Goal: Information Seeking & Learning: Find contact information

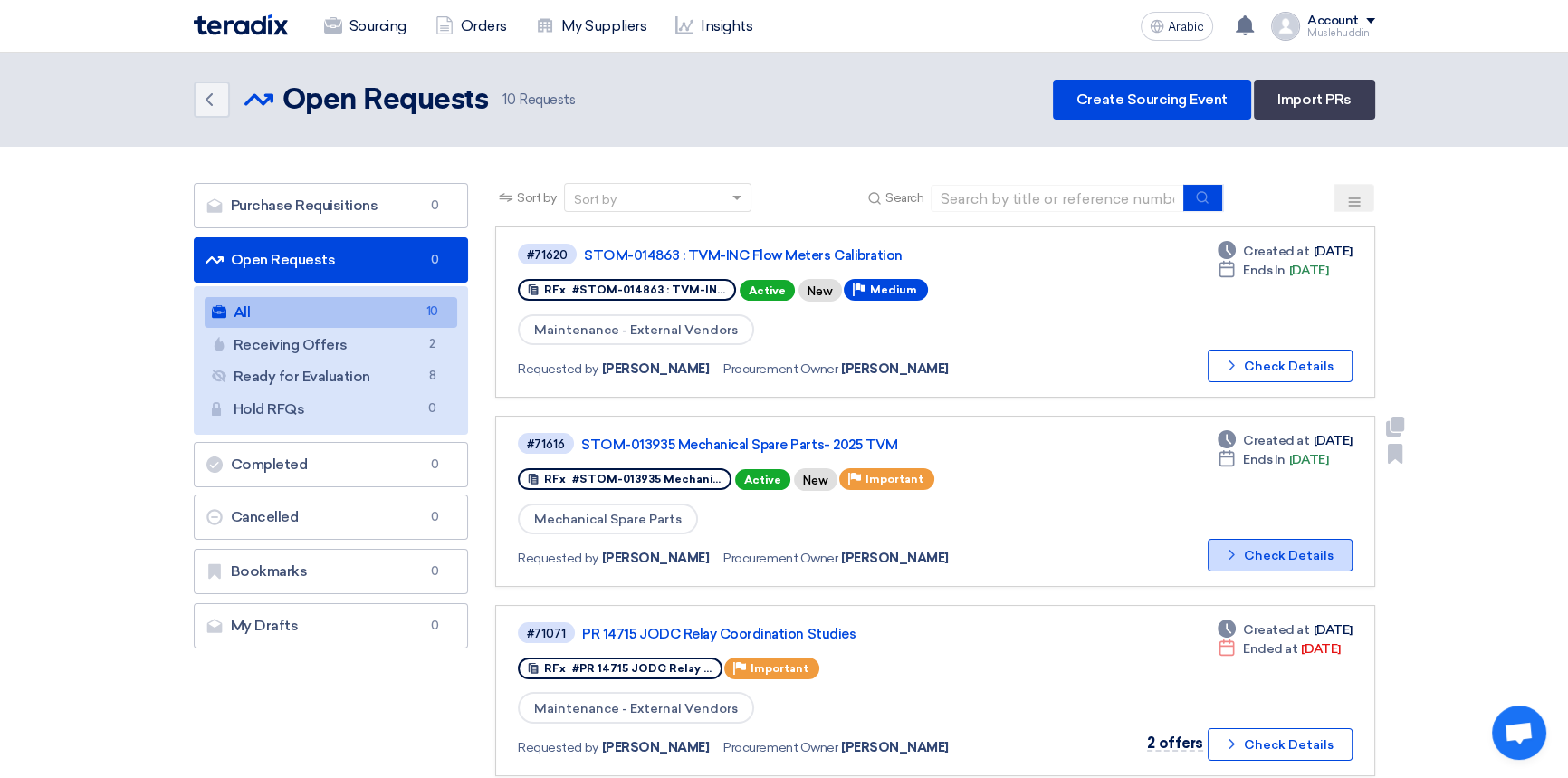
click at [1256, 553] on font "Check Details" at bounding box center [1288, 555] width 90 height 15
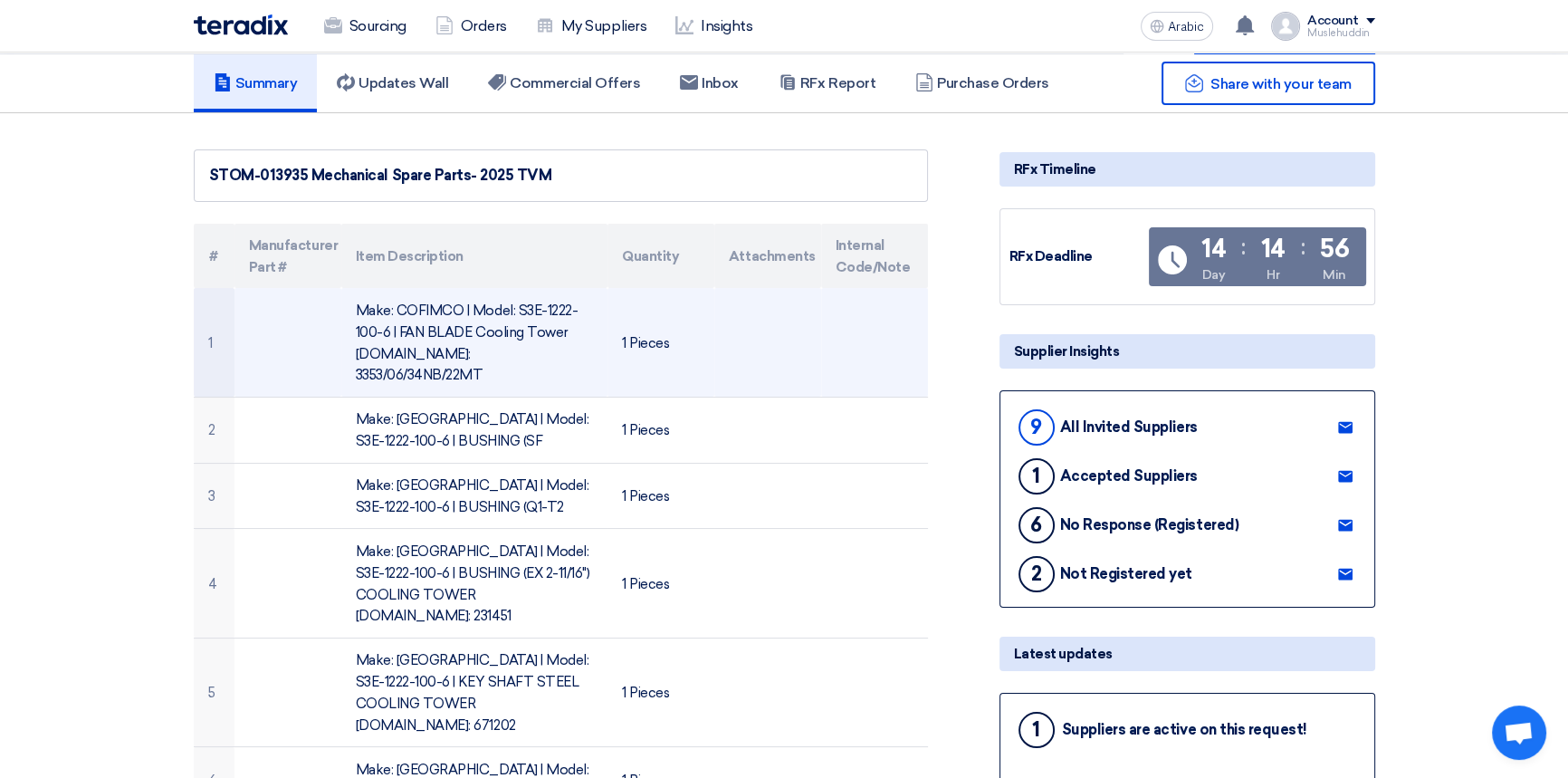
scroll to position [328, 0]
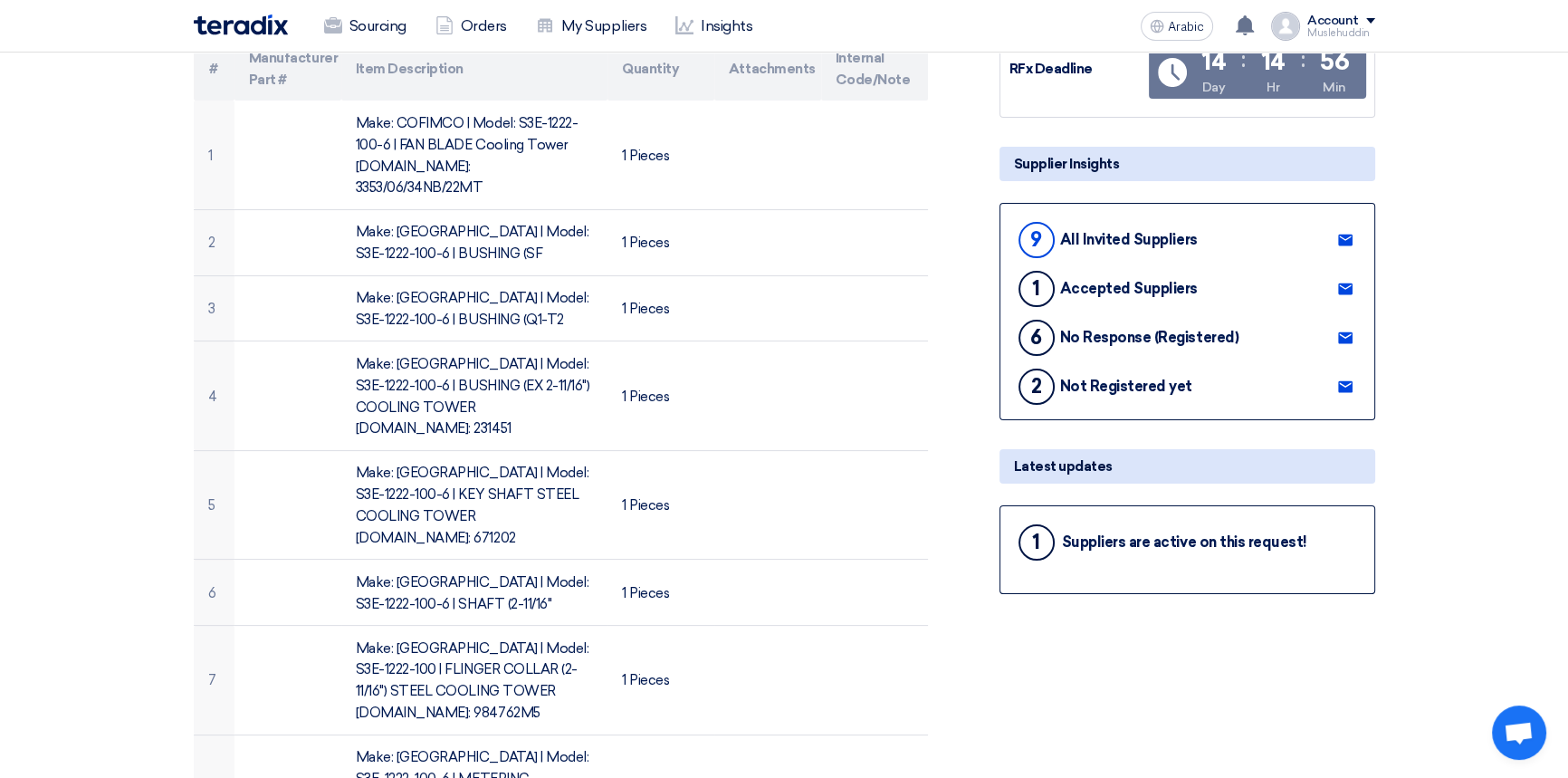
click at [1159, 241] on font "All Invited Suppliers" at bounding box center [1129, 240] width 138 height 17
click at [1339, 238] on use at bounding box center [1345, 240] width 14 height 11
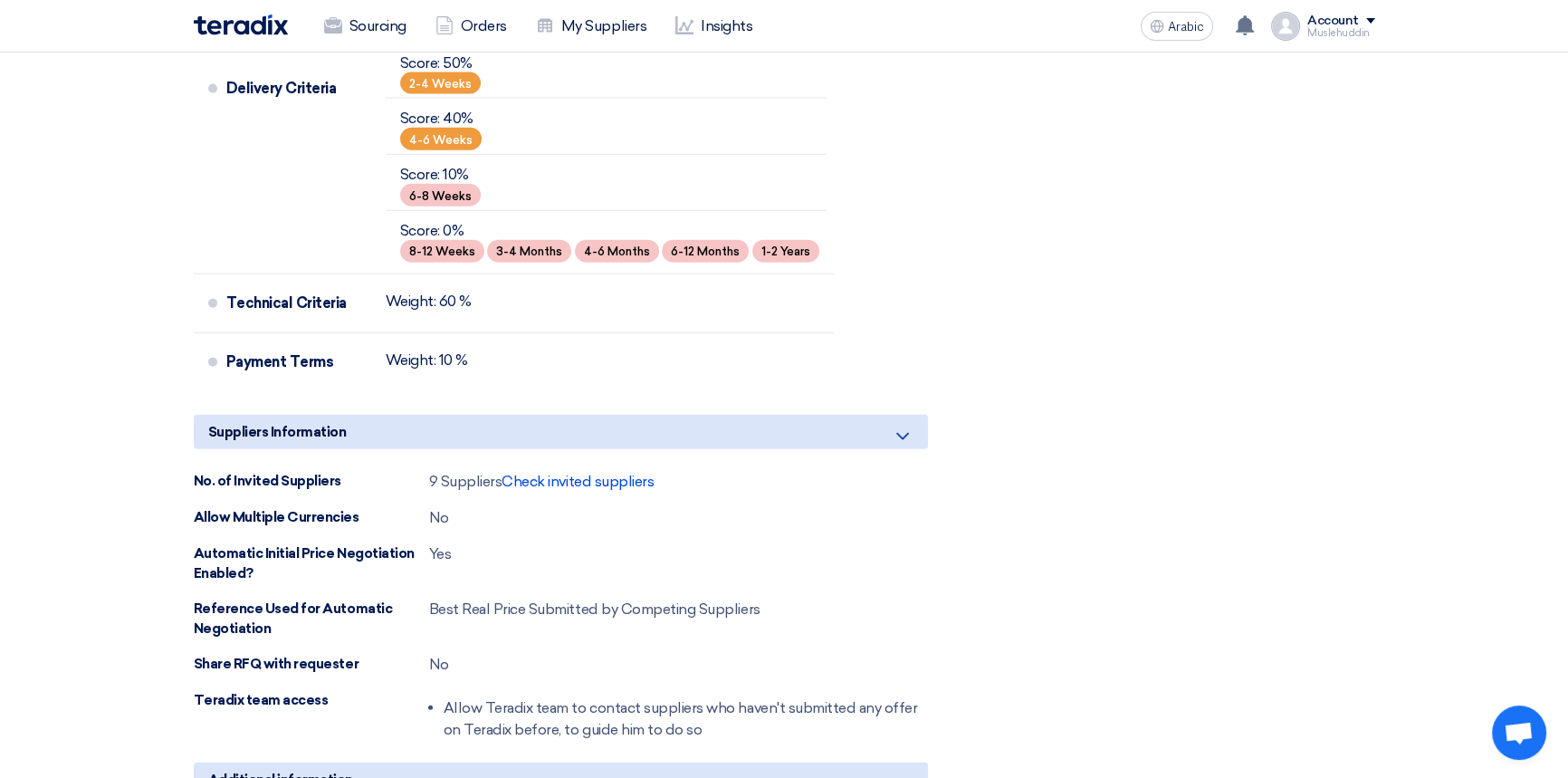
scroll to position [5267, 0]
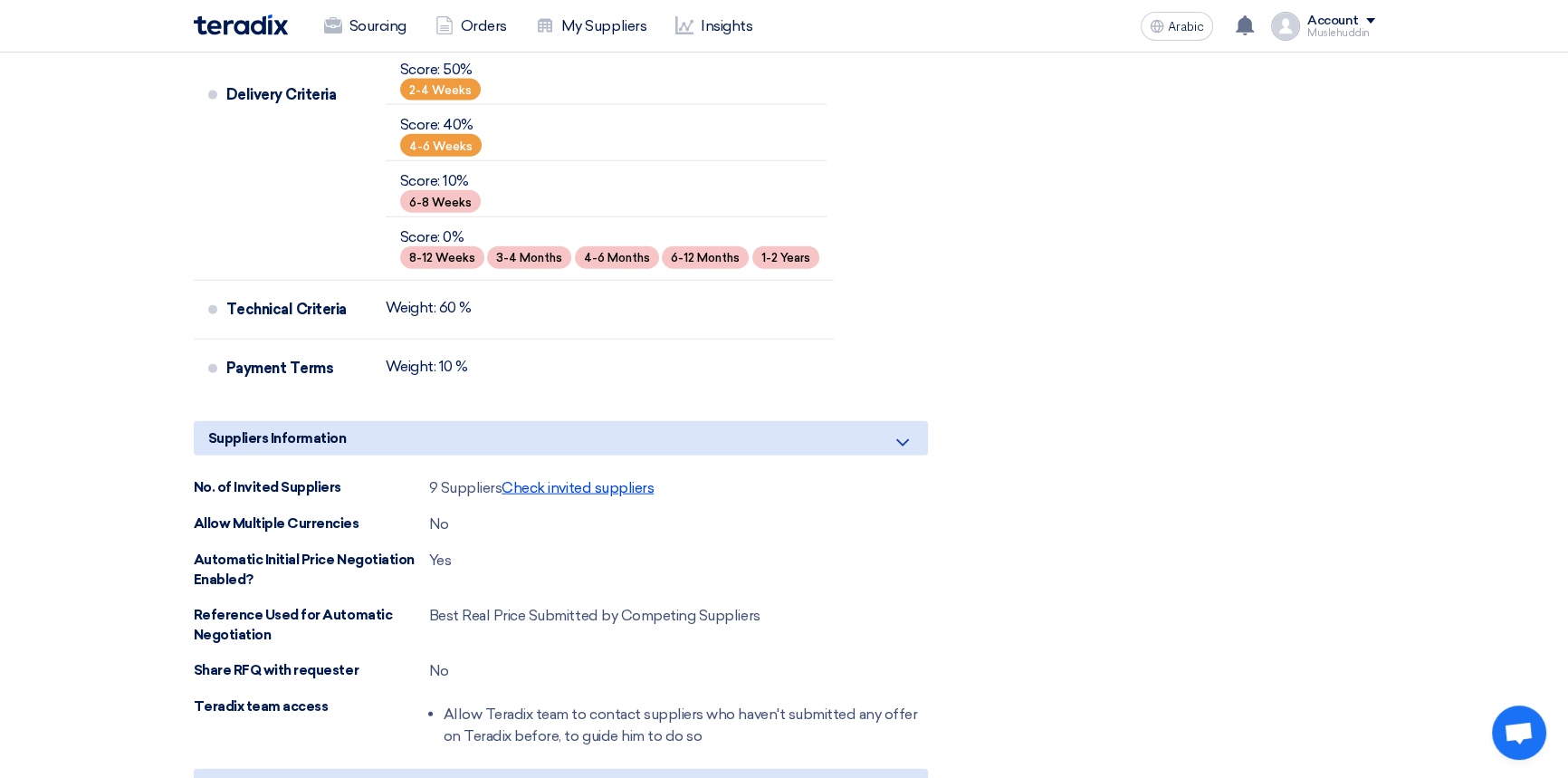
click at [556, 479] on font "Check invited suppliers" at bounding box center [577, 488] width 152 height 17
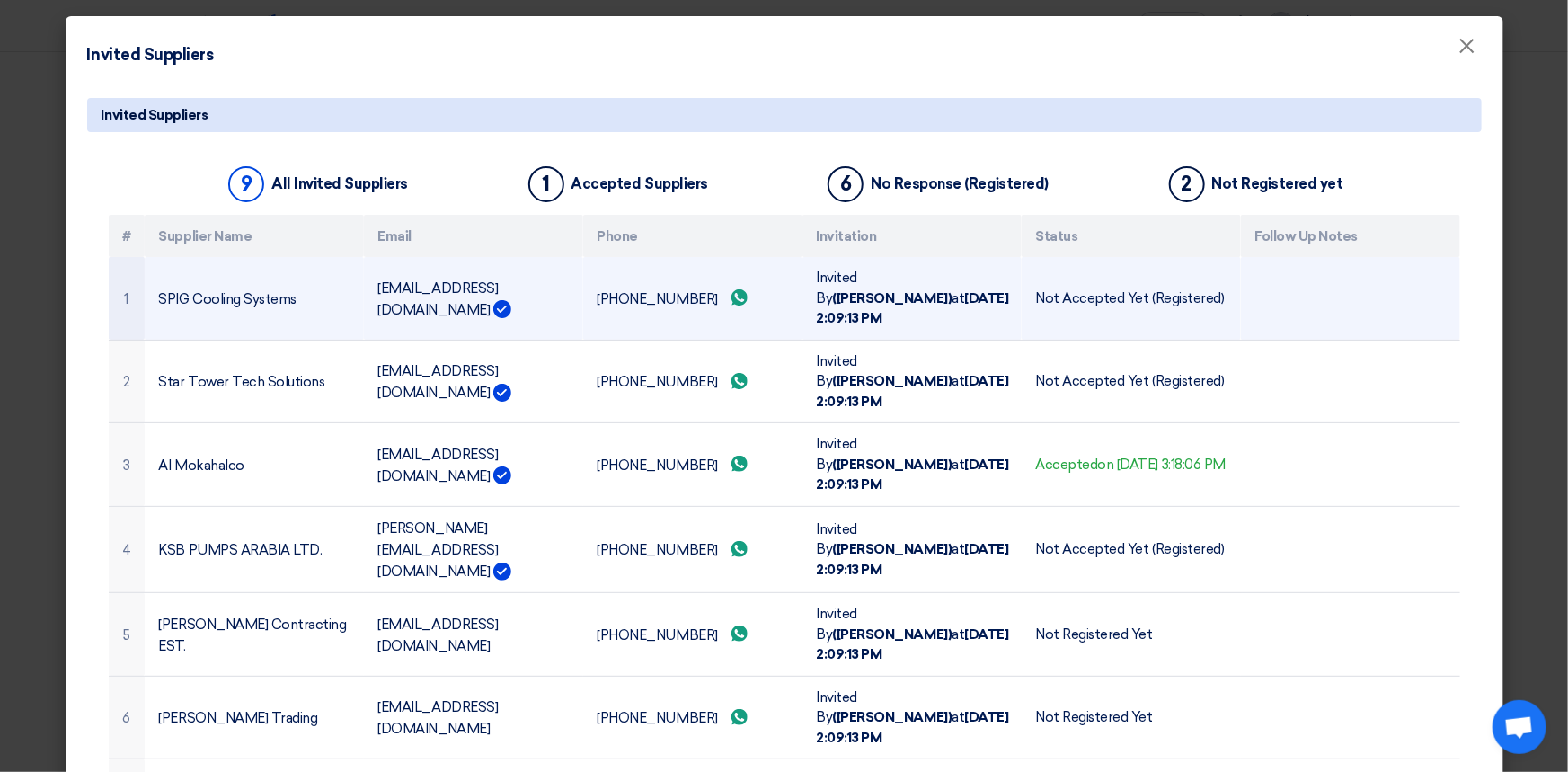
drag, startPoint x: 372, startPoint y: 300, endPoint x: 522, endPoint y: 300, distance: 150.0
click at [499, 300] on font "[EMAIL_ADDRESS][DOMAIN_NAME]" at bounding box center [438, 299] width 121 height 37
copy font "[EMAIL_ADDRESS][DOMAIN_NAME]"
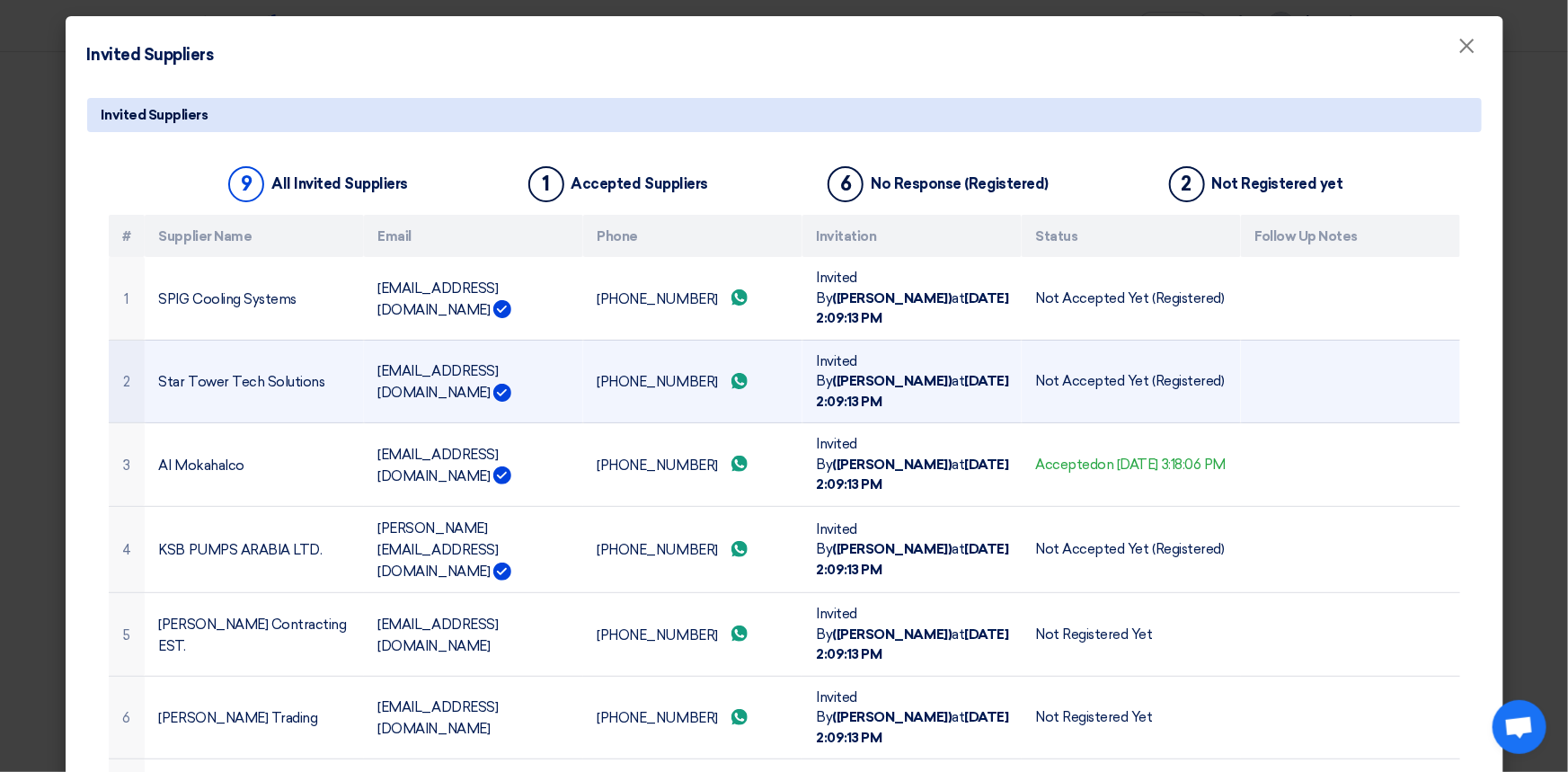
drag, startPoint x: 373, startPoint y: 373, endPoint x: 557, endPoint y: 374, distance: 184.0
click at [557, 374] on td "[EMAIL_ADDRESS][DOMAIN_NAME]" at bounding box center [474, 381] width 219 height 83
copy font "[EMAIL_ADDRESS][DOMAIN_NAME]"
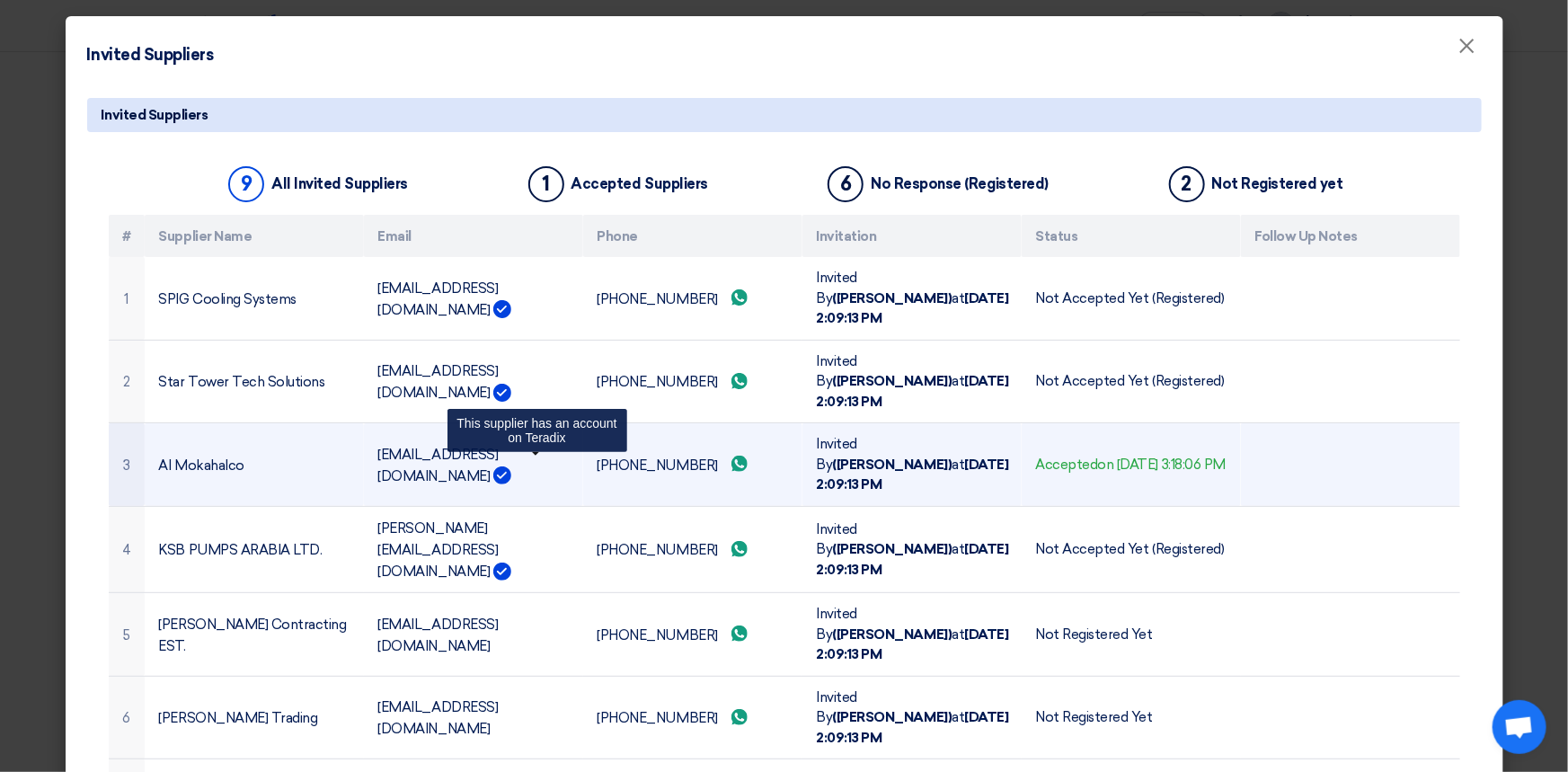
drag, startPoint x: 371, startPoint y: 468, endPoint x: 523, endPoint y: 467, distance: 152.0
click at [526, 467] on td "[EMAIL_ADDRESS][DOMAIN_NAME] This supplier has an account on Teradix" at bounding box center [474, 464] width 219 height 83
copy font "[EMAIL_ADDRESS][DOMAIN_NAME]"
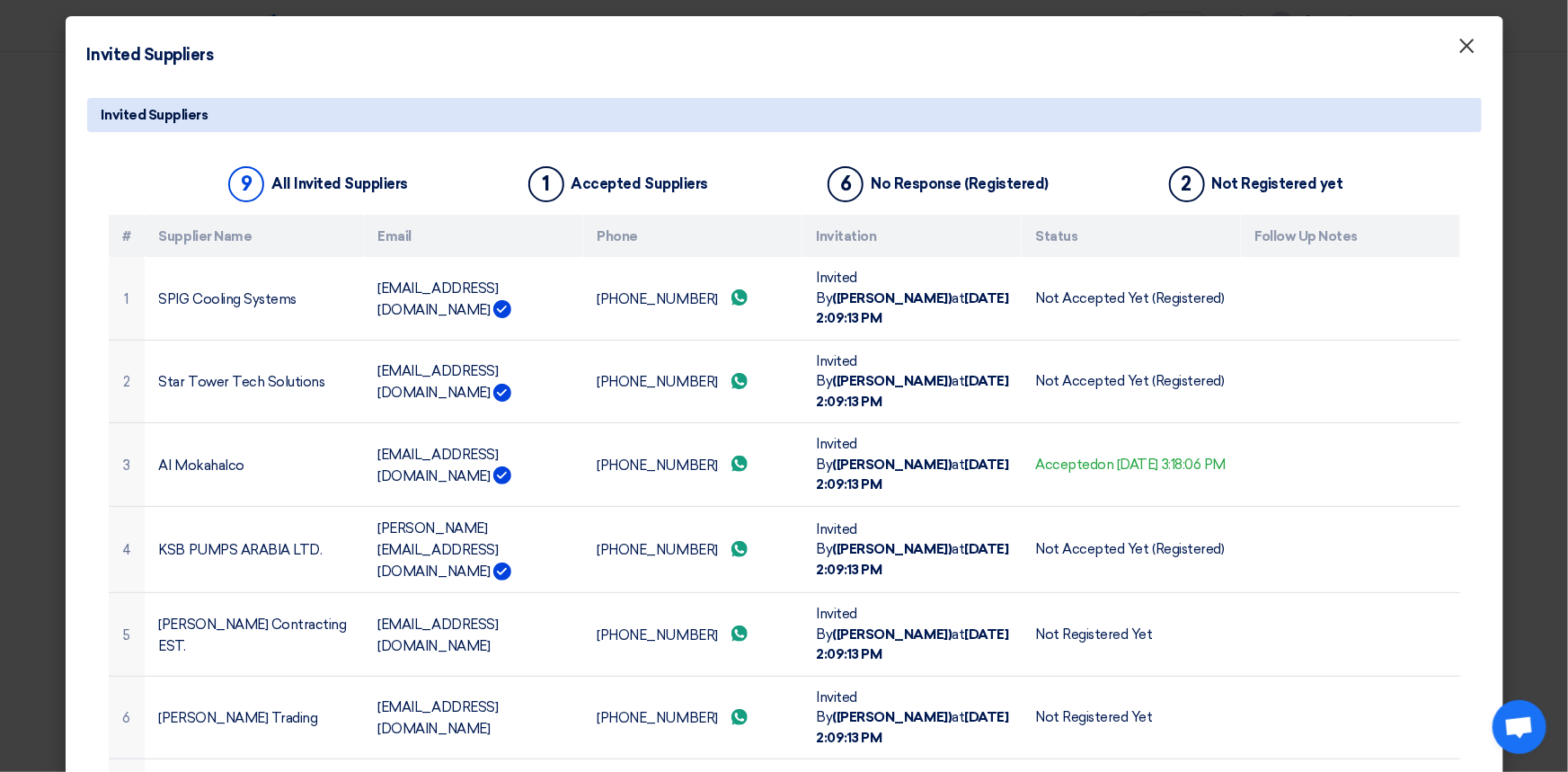
click at [1458, 46] on font "×" at bounding box center [1467, 51] width 18 height 36
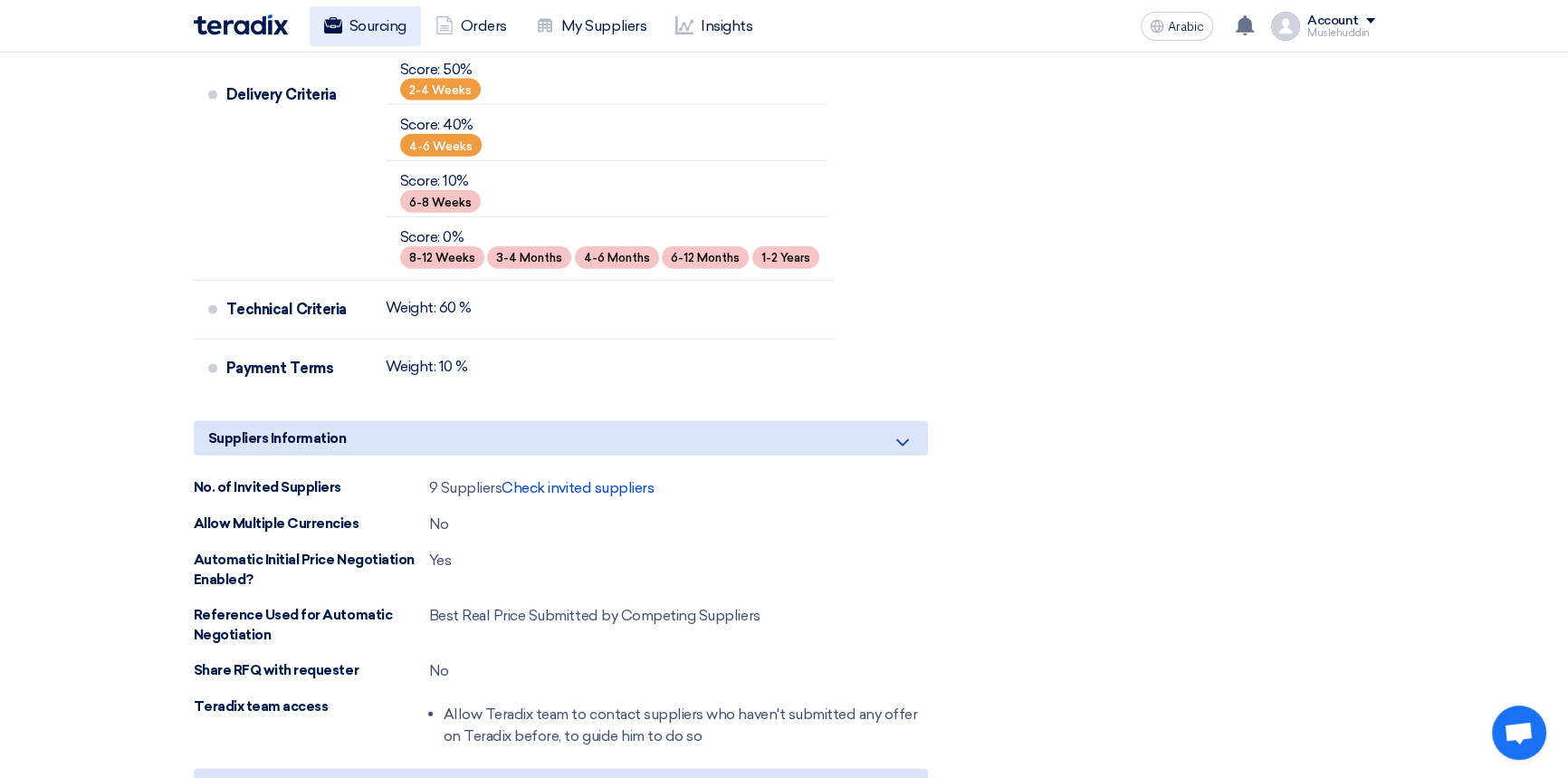
click at [361, 27] on font "Sourcing" at bounding box center [378, 25] width 57 height 17
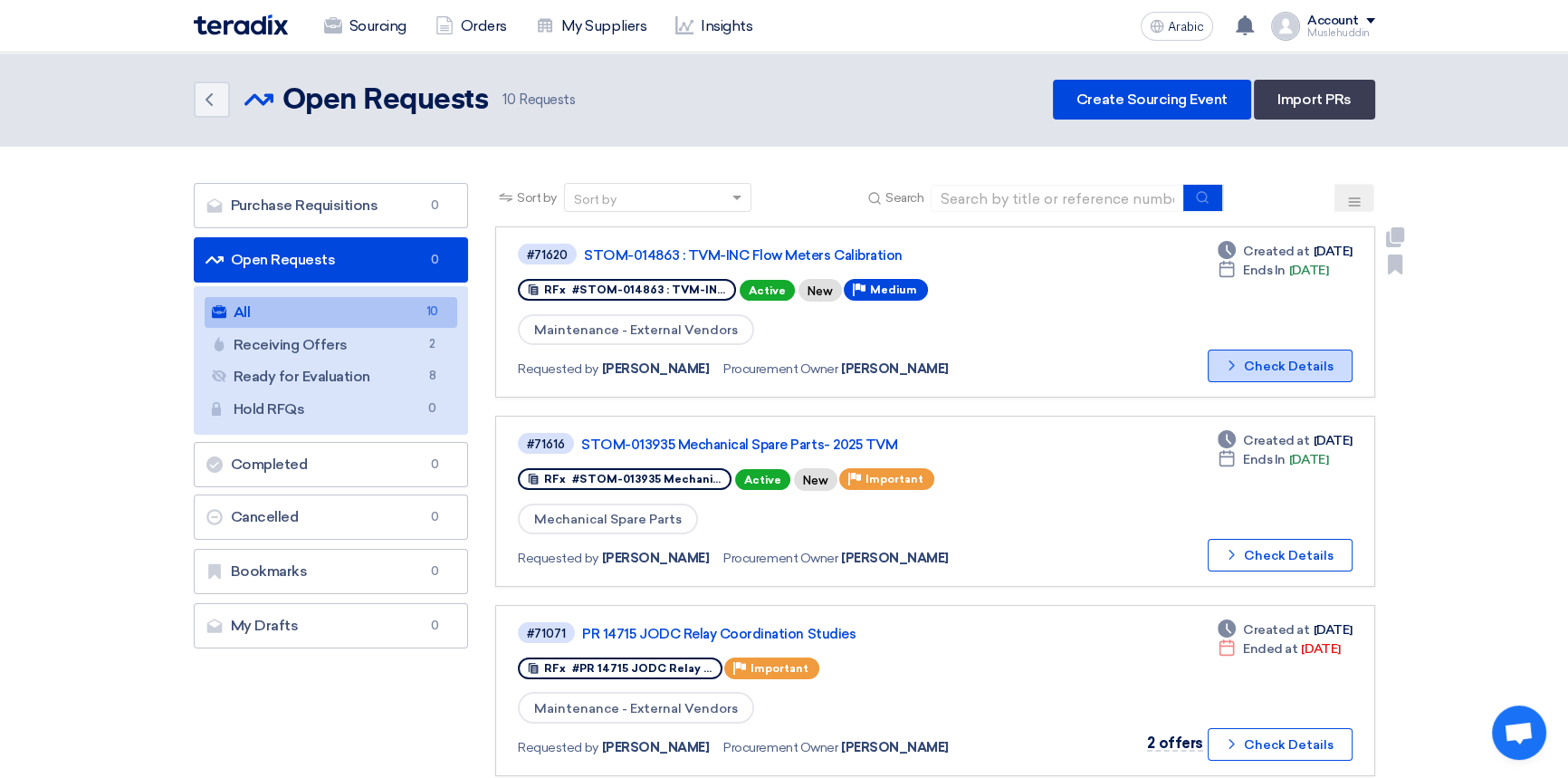
click at [1269, 362] on font "Check Details" at bounding box center [1288, 366] width 90 height 15
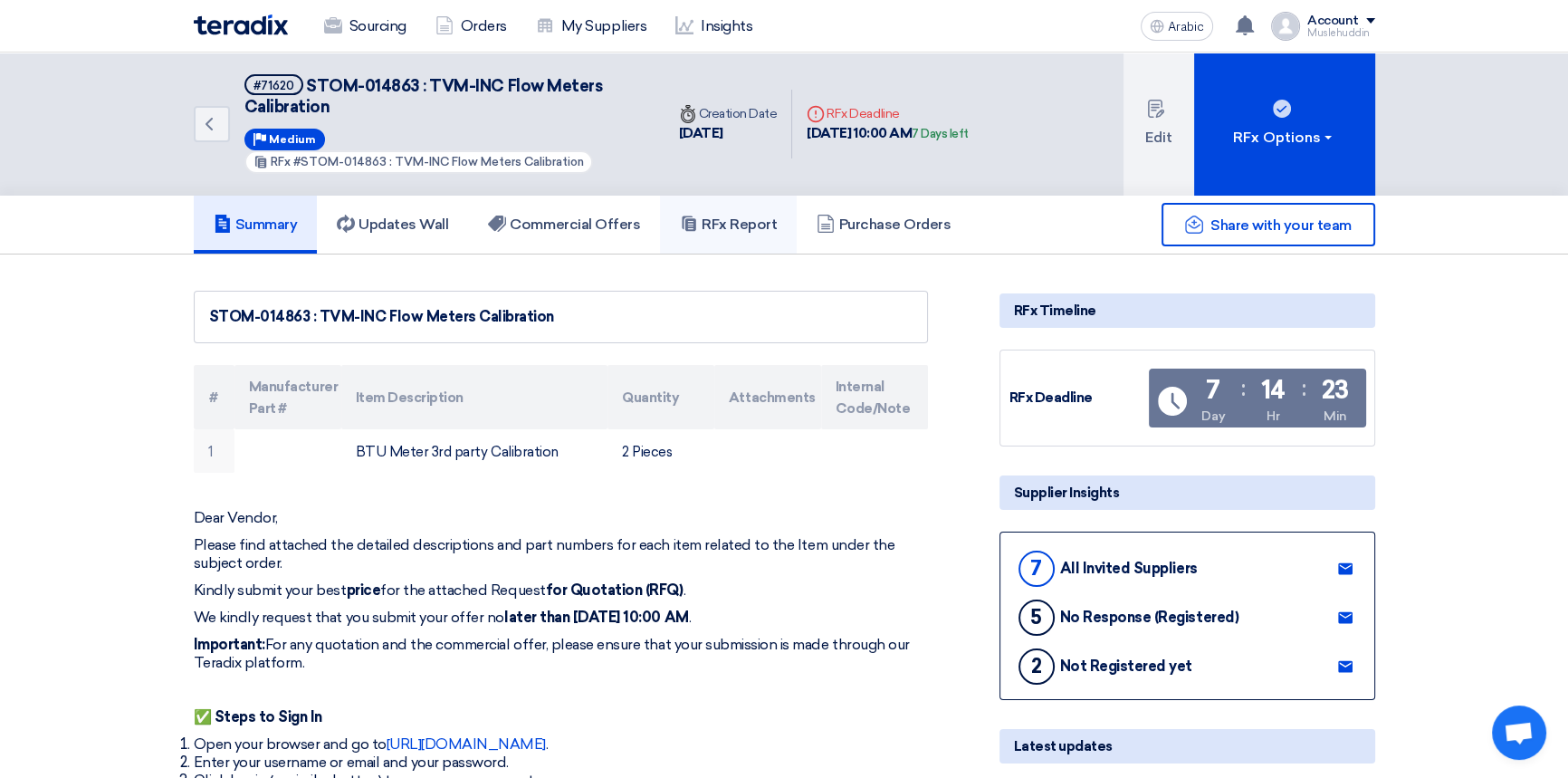
click at [746, 224] on font "RFx Report" at bounding box center [739, 223] width 75 height 17
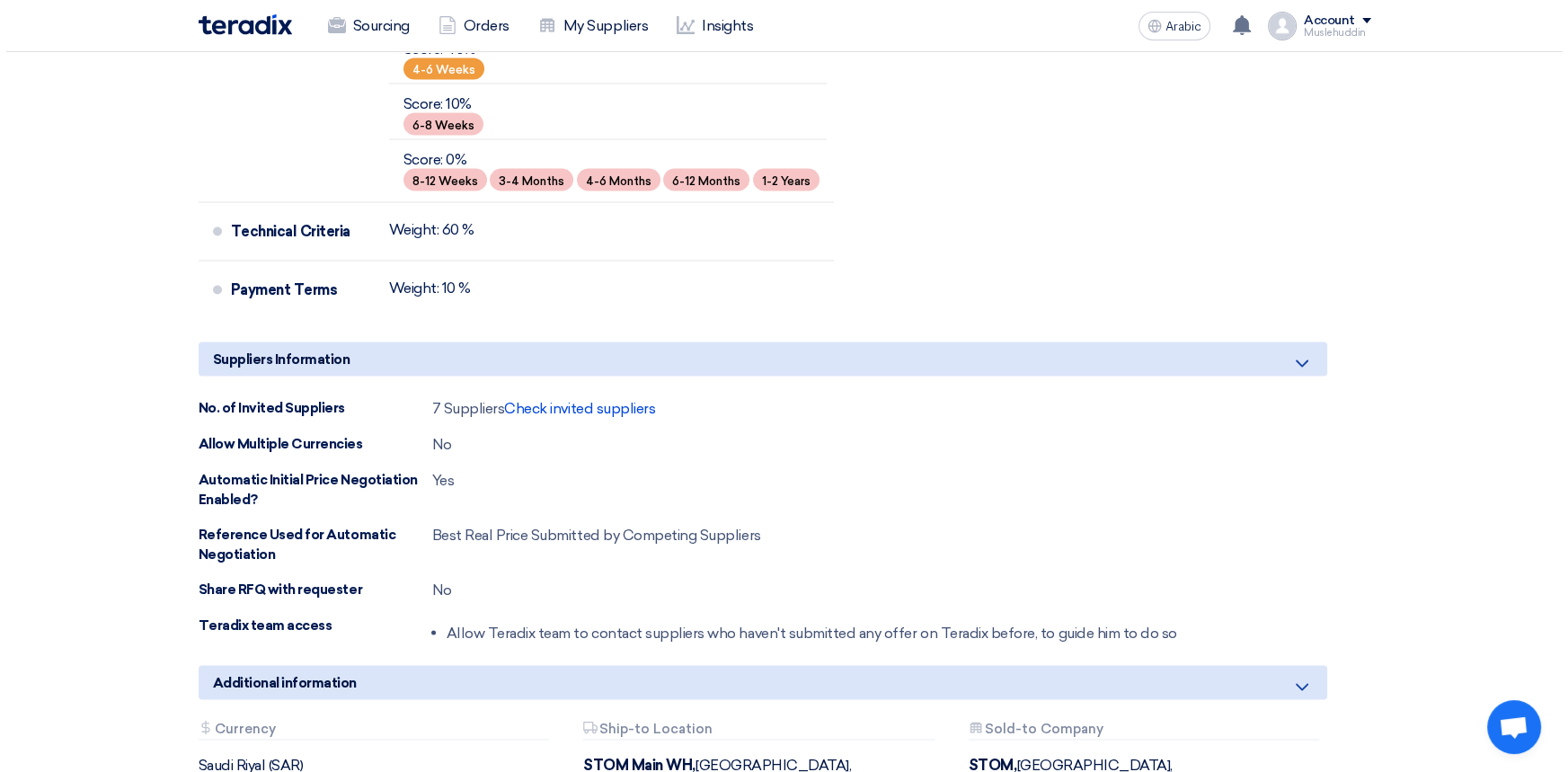
scroll to position [4492, 0]
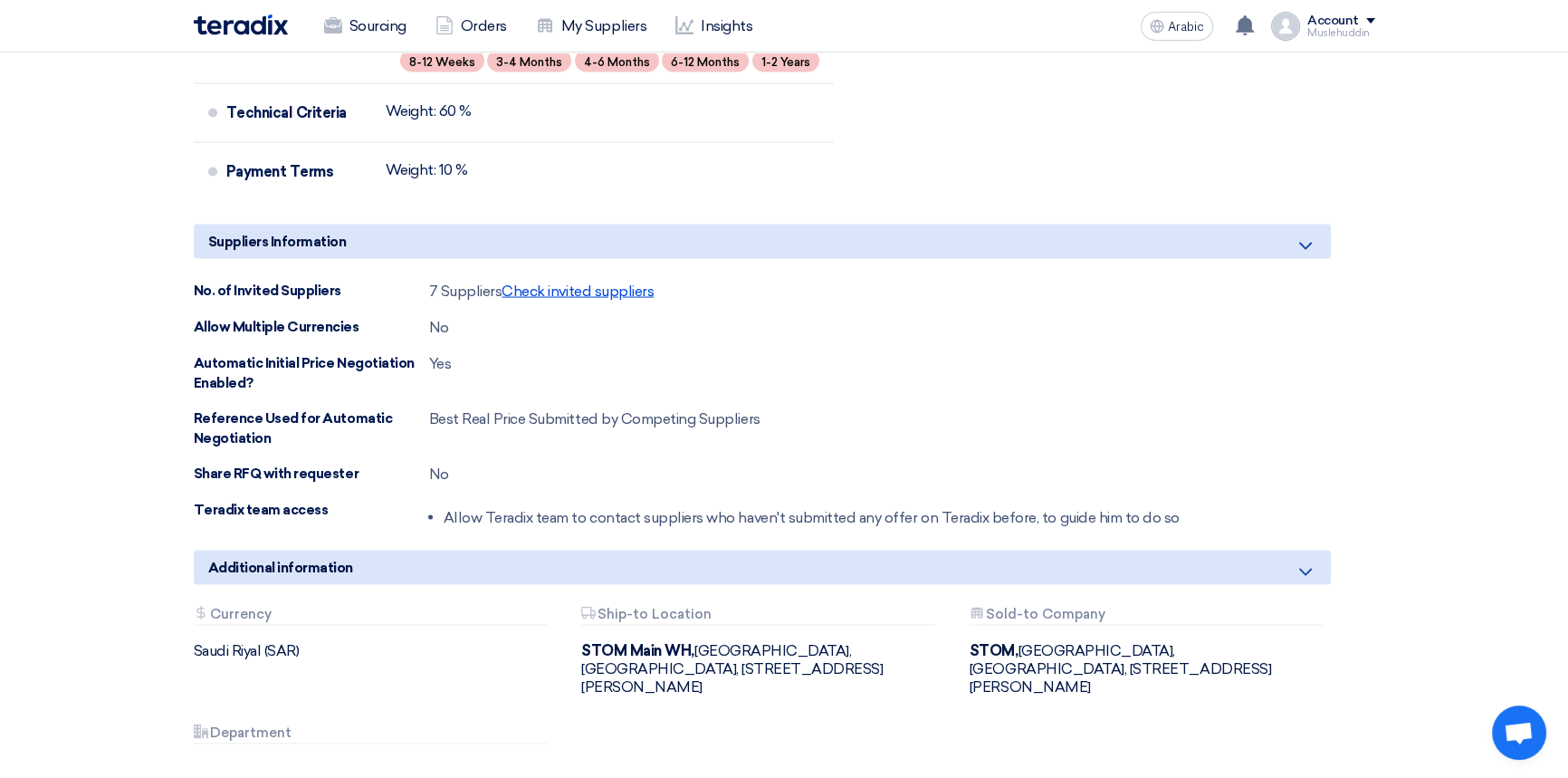
click at [527, 283] on font "Check invited suppliers" at bounding box center [577, 291] width 152 height 17
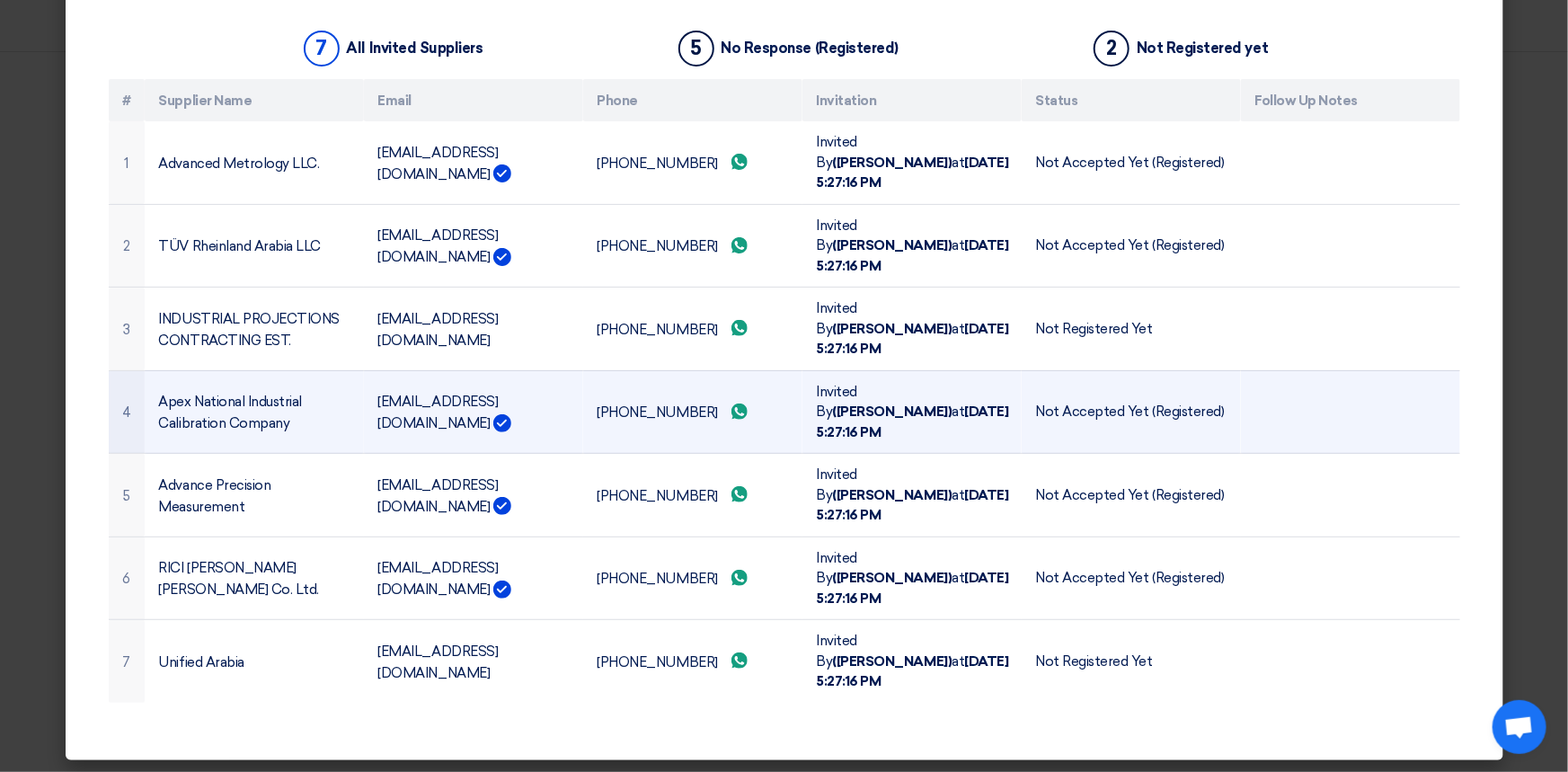
scroll to position [138, 0]
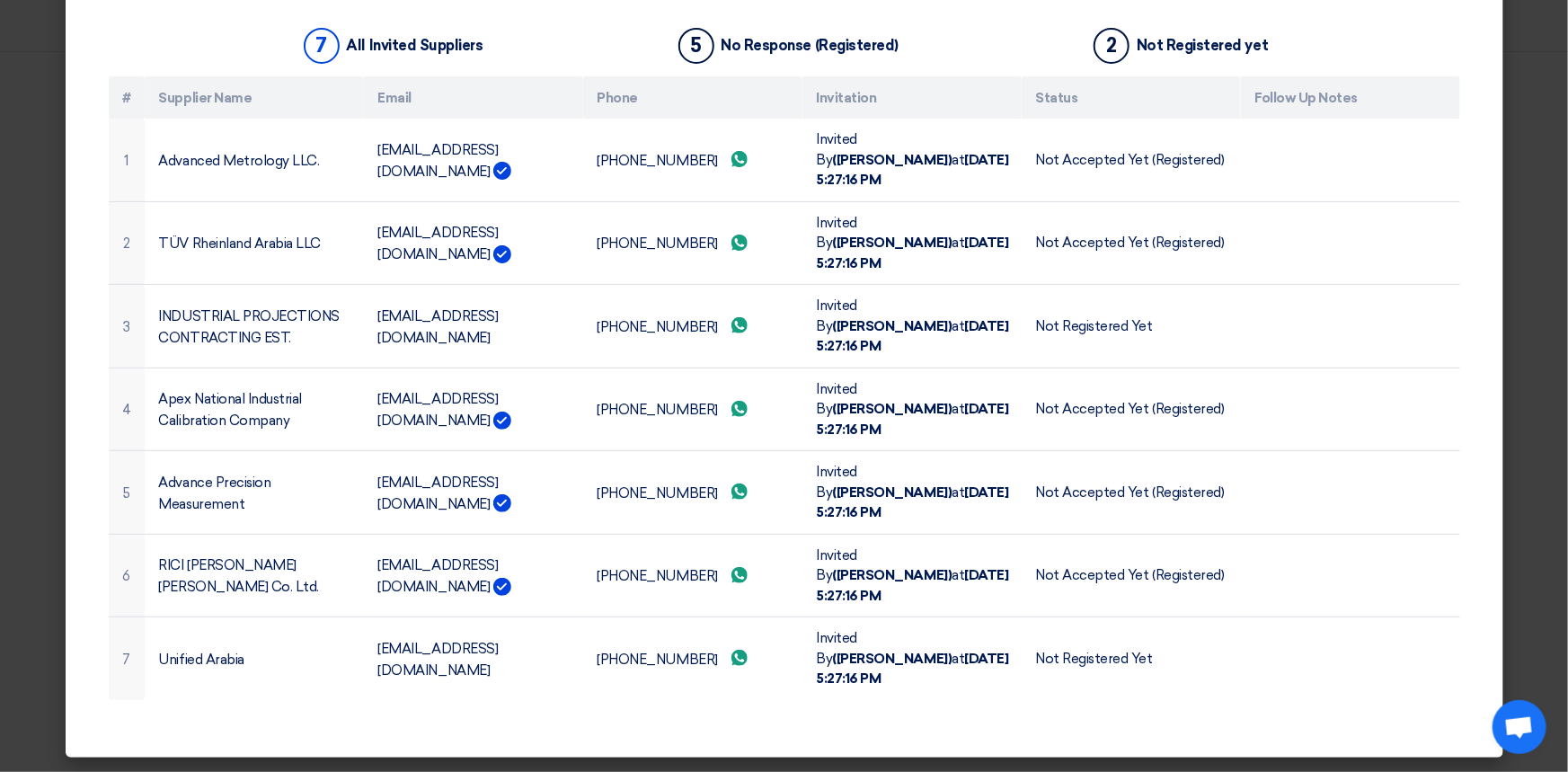
click at [1517, 722] on span "Open chat" at bounding box center [1519, 728] width 30 height 25
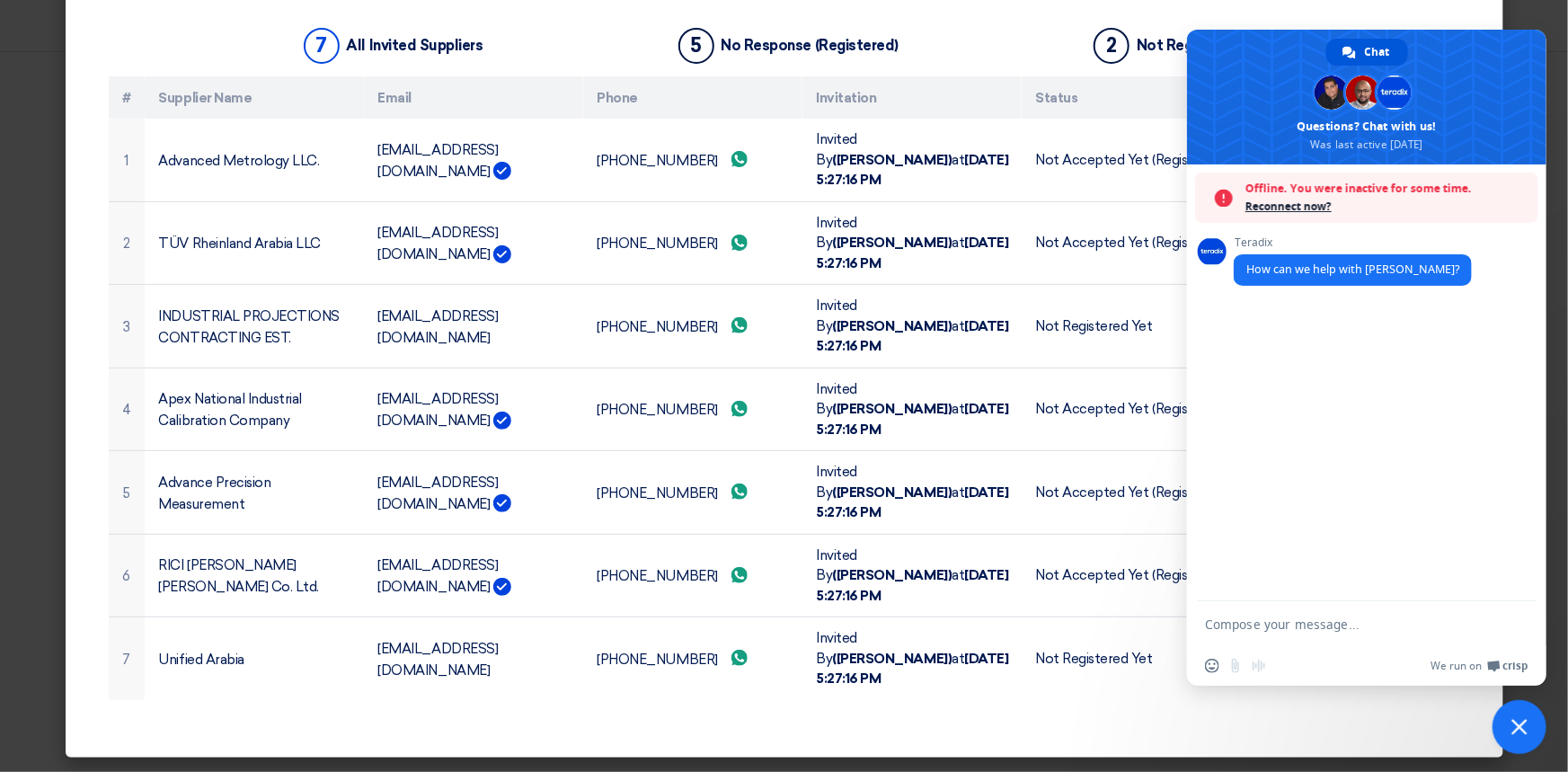
click at [1515, 736] on span "Close chat" at bounding box center [1520, 727] width 54 height 54
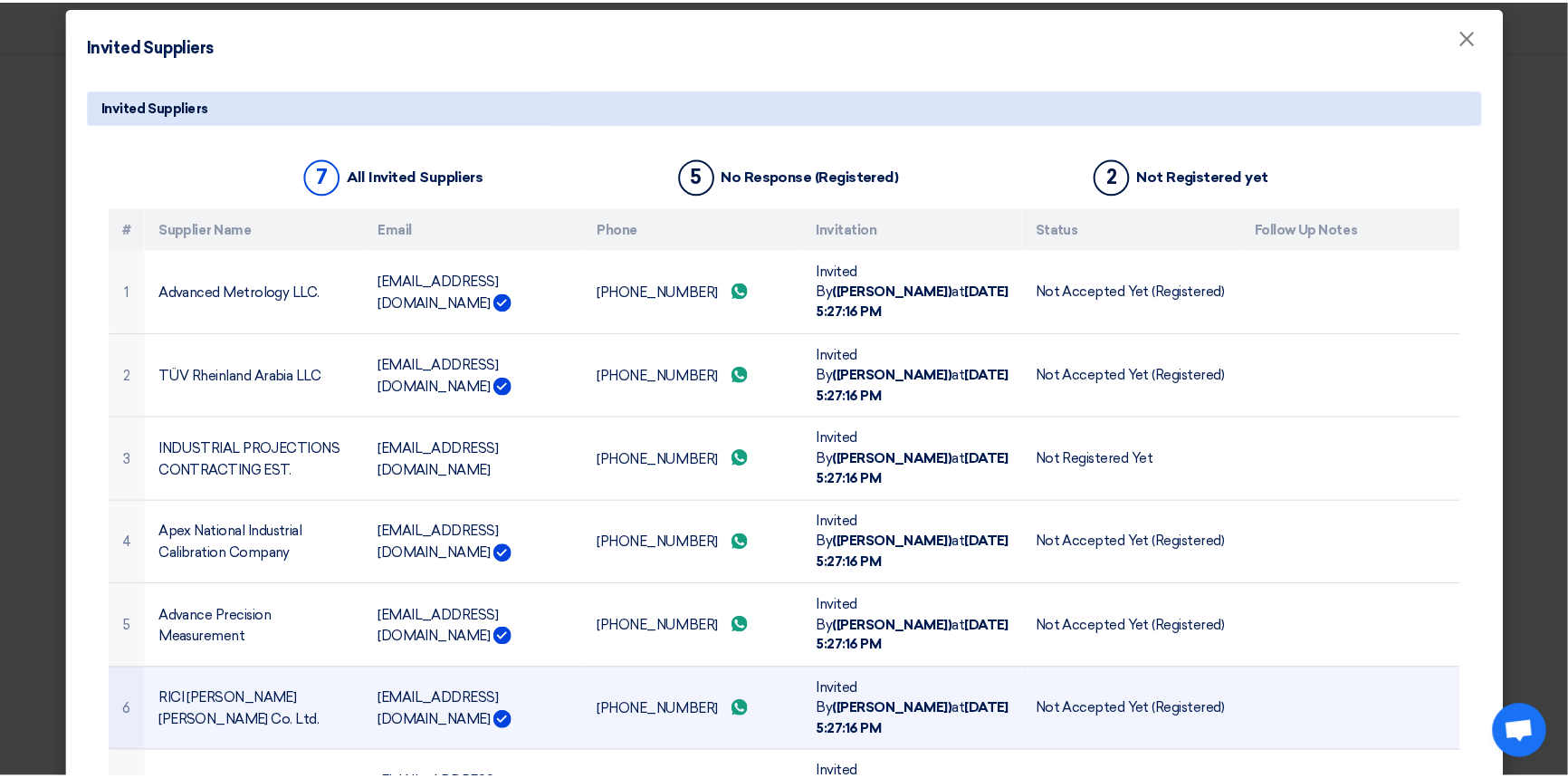
scroll to position [0, 0]
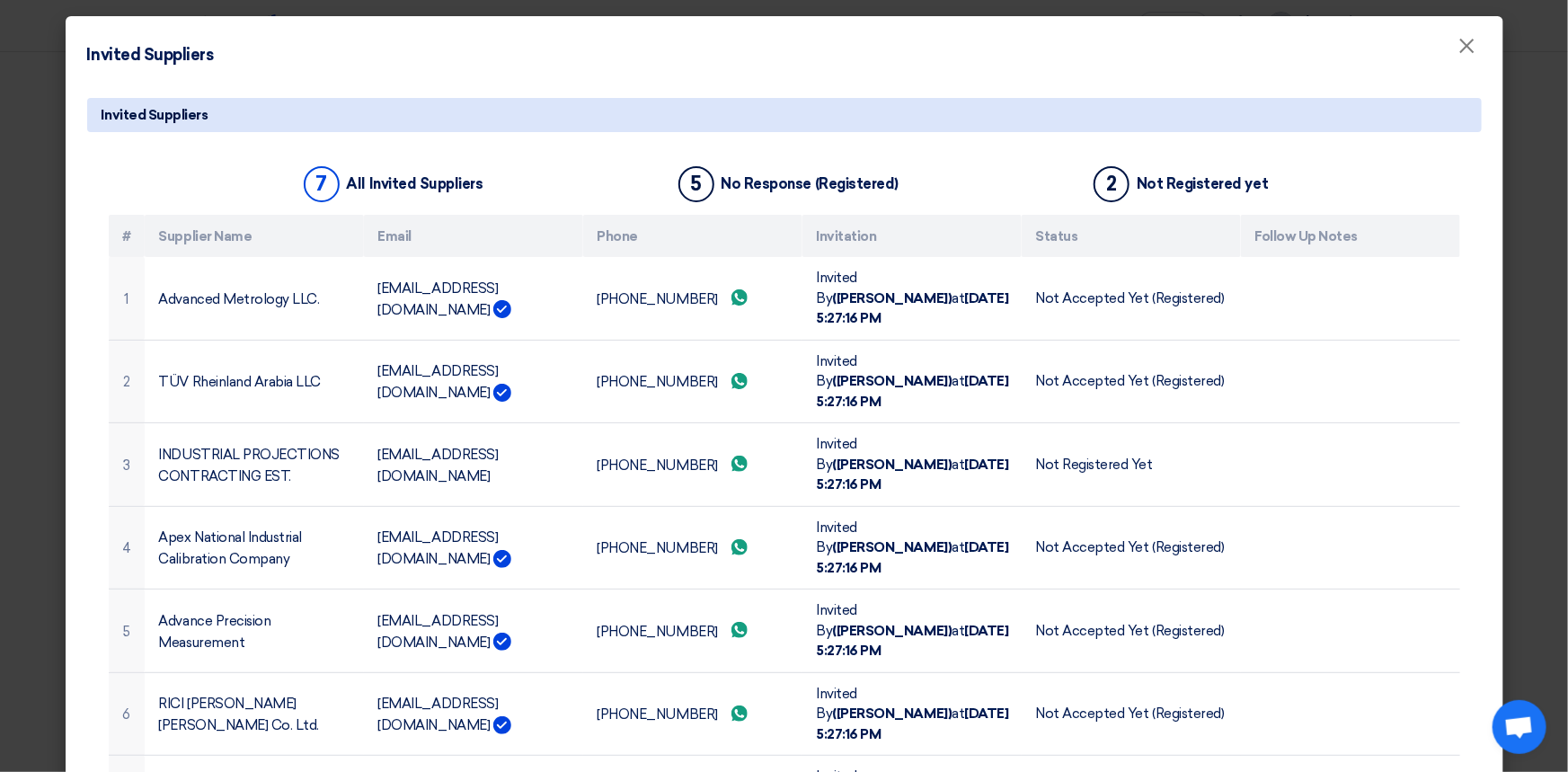
click at [165, 114] on font "Invited Suppliers" at bounding box center [154, 114] width 107 height 16
click at [393, 181] on font "All Invited Suppliers" at bounding box center [416, 183] width 137 height 17
click at [398, 234] on font "Email" at bounding box center [395, 236] width 34 height 16
click at [1458, 49] on font "×" at bounding box center [1467, 51] width 18 height 36
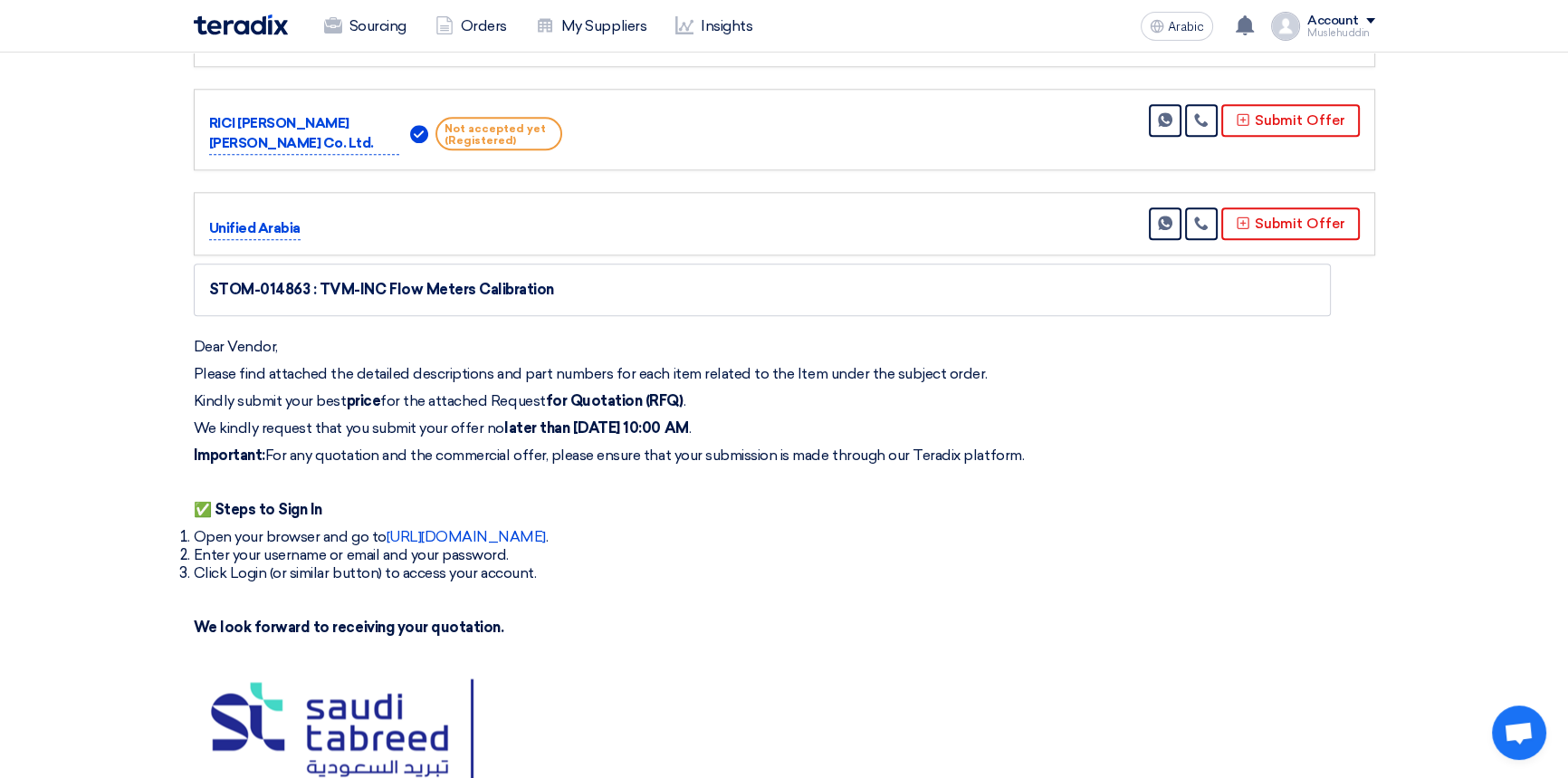
scroll to position [2551, 0]
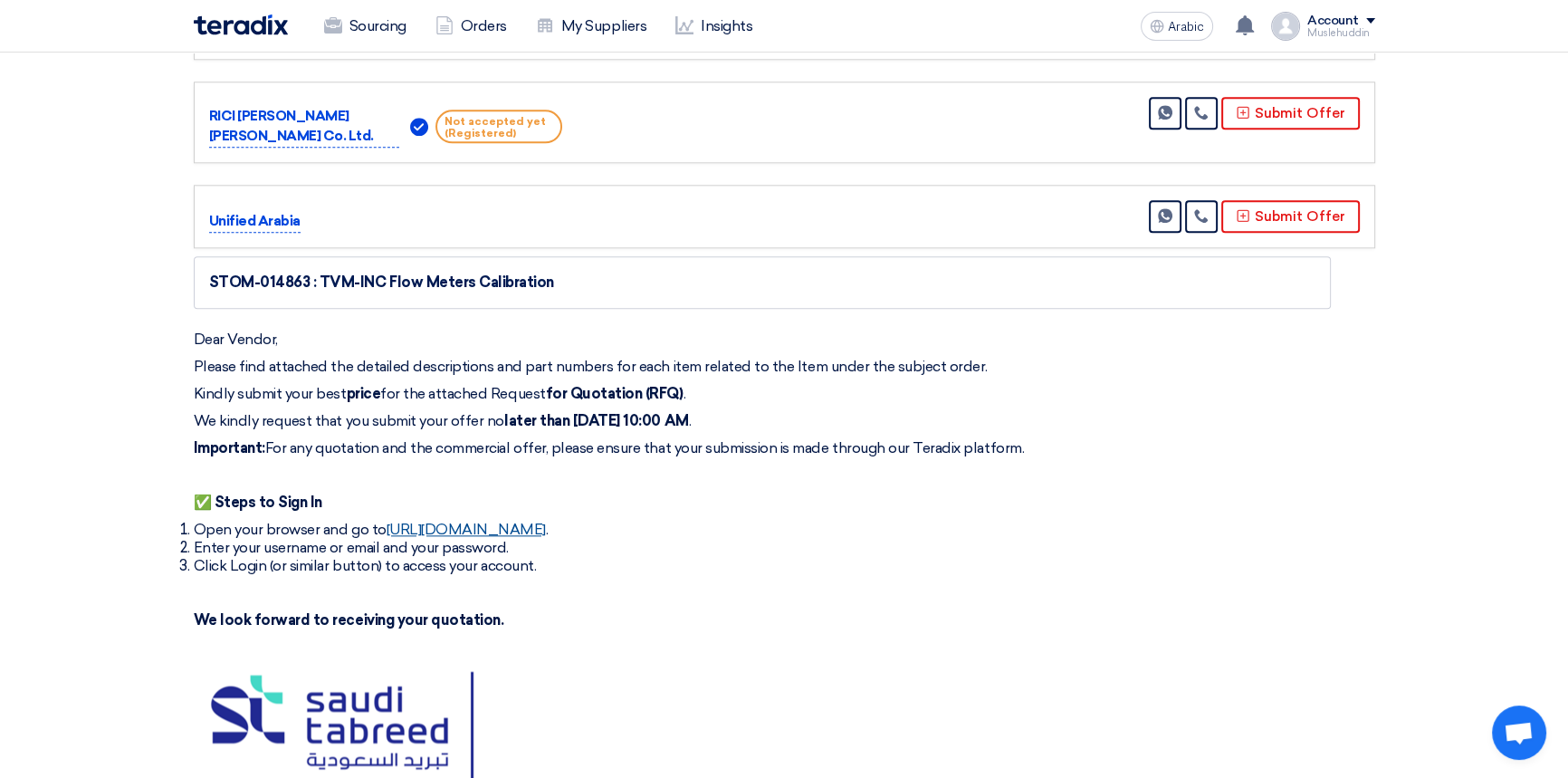
click at [522, 527] on font "[URL][DOMAIN_NAME]" at bounding box center [466, 529] width 159 height 17
